Goal: Information Seeking & Learning: Learn about a topic

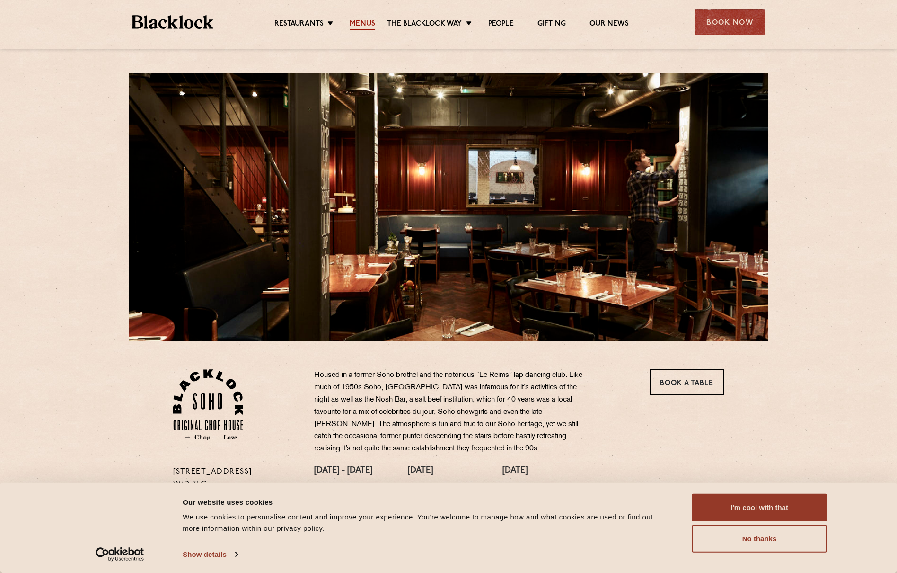
click at [362, 20] on link "Menus" at bounding box center [363, 24] width 26 height 10
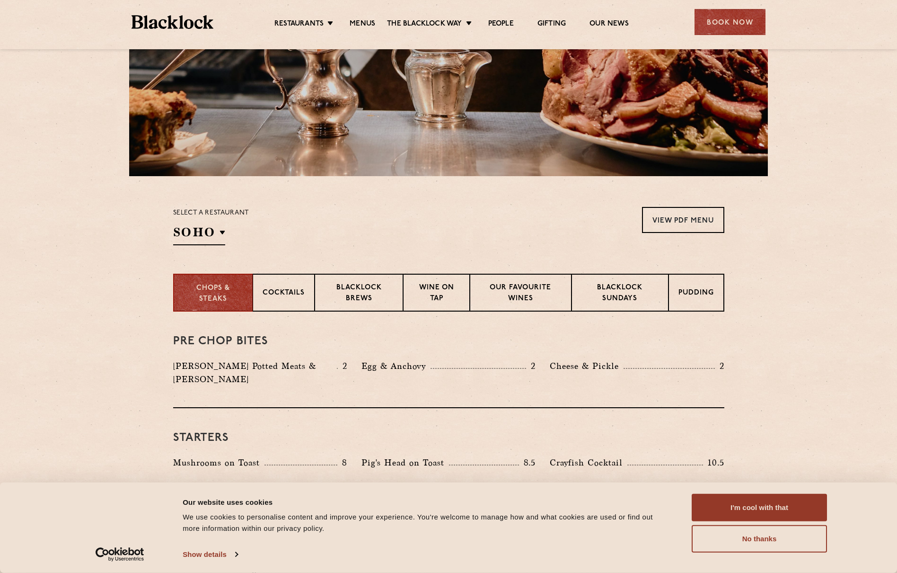
scroll to position [204, 0]
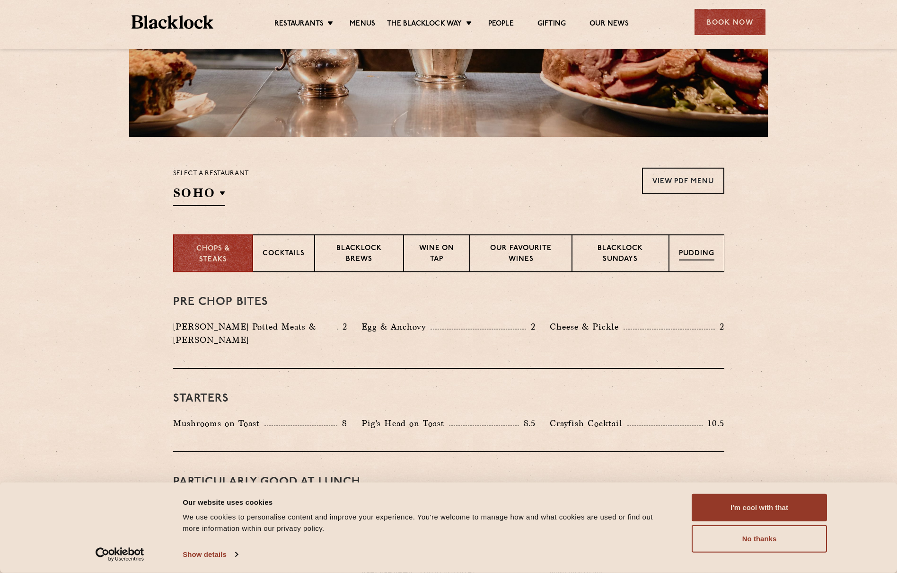
click at [689, 251] on p "Pudding" at bounding box center [696, 254] width 35 height 12
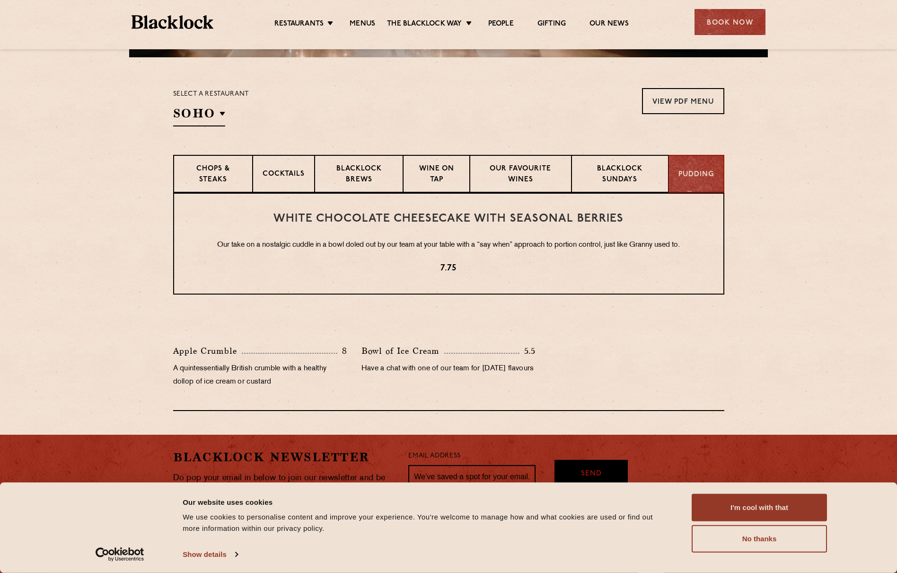
scroll to position [308, 0]
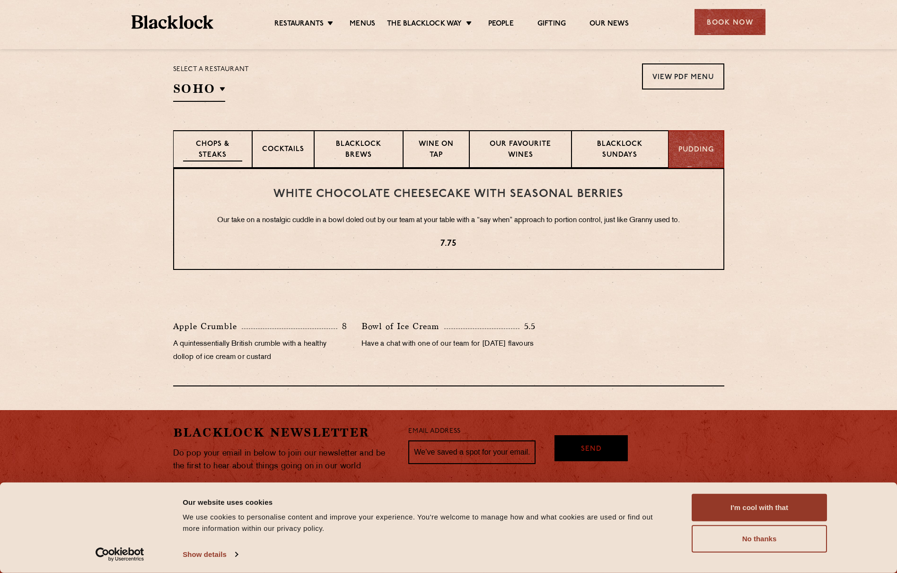
click at [210, 153] on p "Chops & Steaks" at bounding box center [212, 150] width 59 height 22
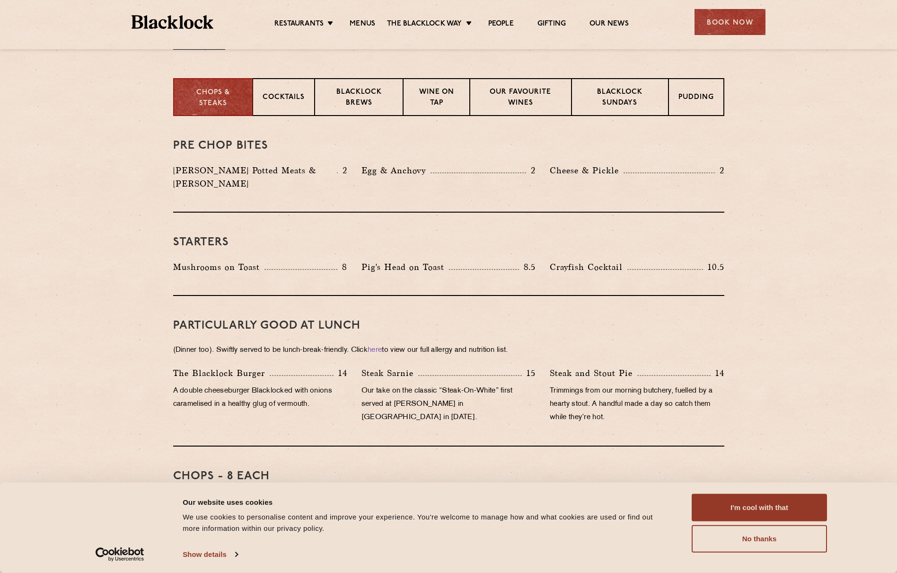
scroll to position [432, 0]
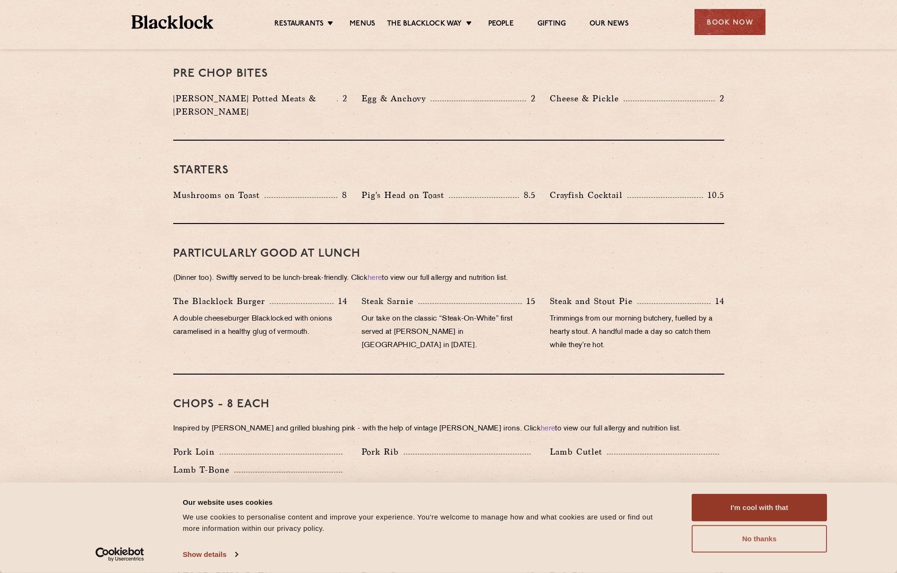
click at [738, 543] on button "No thanks" at bounding box center [759, 538] width 135 height 27
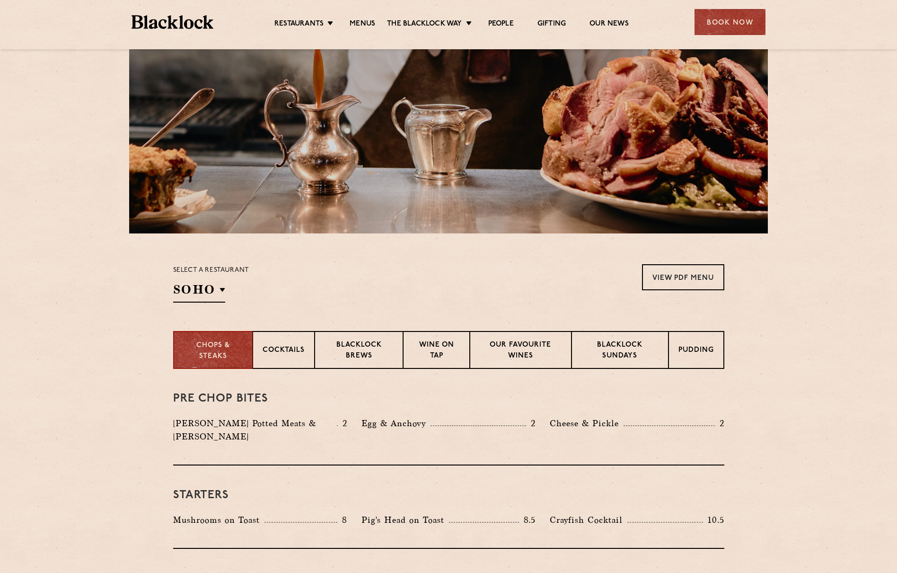
scroll to position [93, 0]
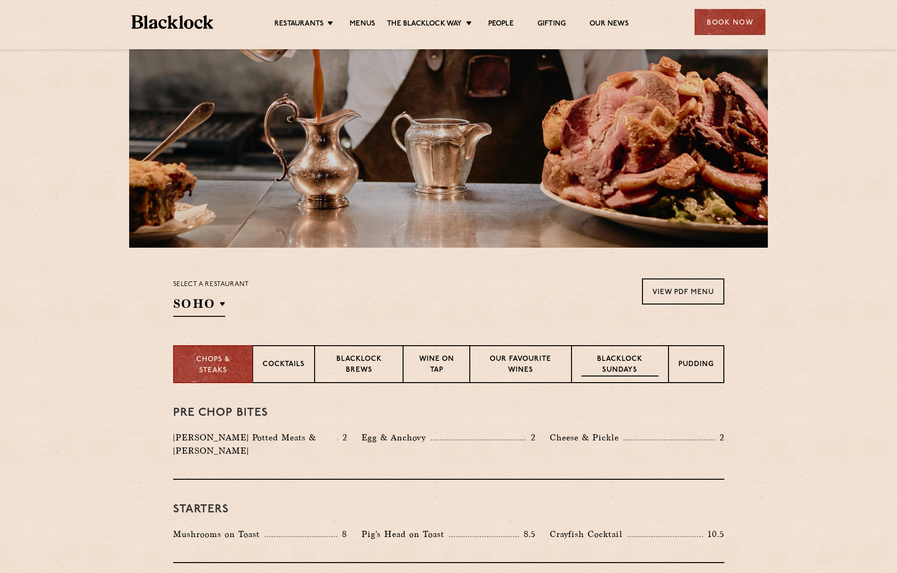
click at [639, 368] on p "Blacklock Sundays" at bounding box center [620, 365] width 77 height 22
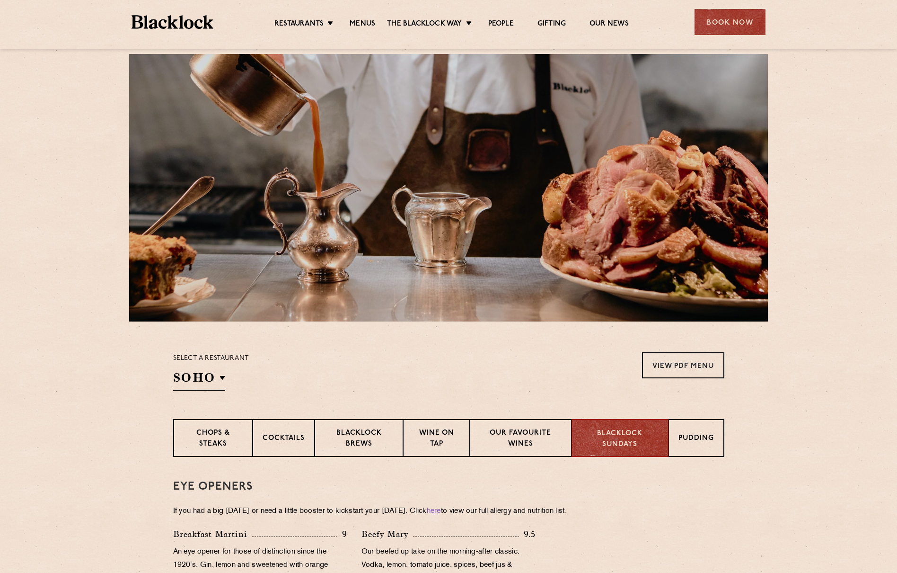
scroll to position [0, 0]
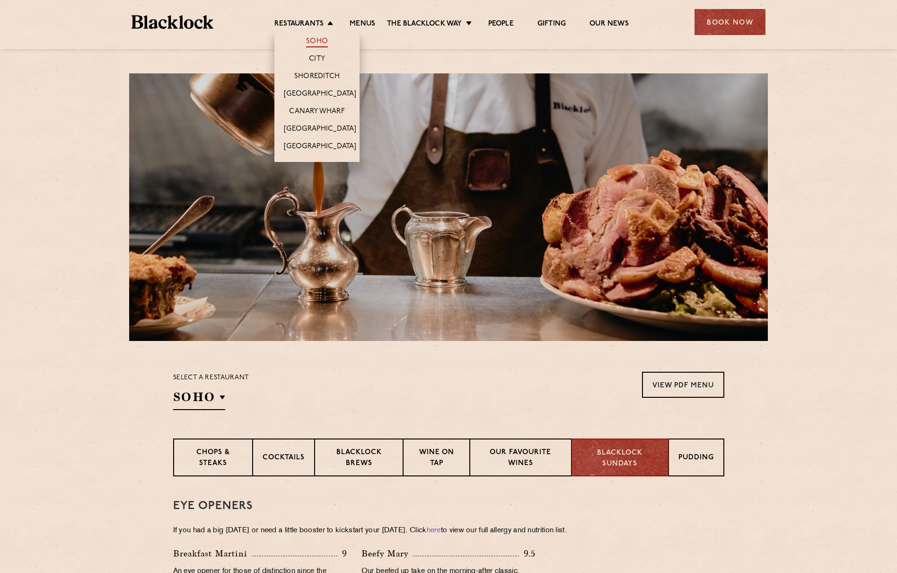
click at [318, 41] on link "Soho" at bounding box center [317, 42] width 22 height 10
